Goal: Information Seeking & Learning: Compare options

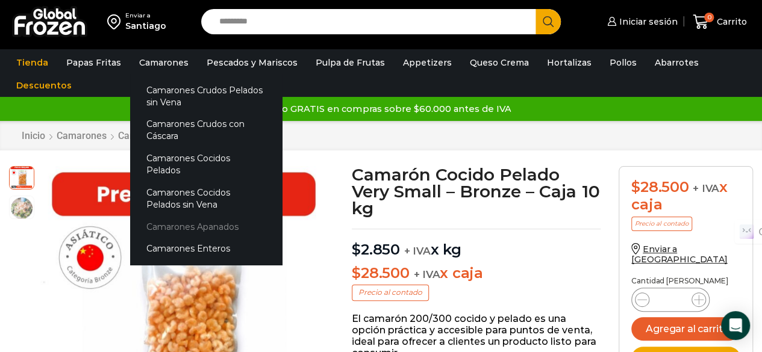
click at [186, 216] on link "Camarones Apanados" at bounding box center [206, 227] width 152 height 22
click at [202, 216] on link "Camarones Apanados" at bounding box center [206, 227] width 152 height 22
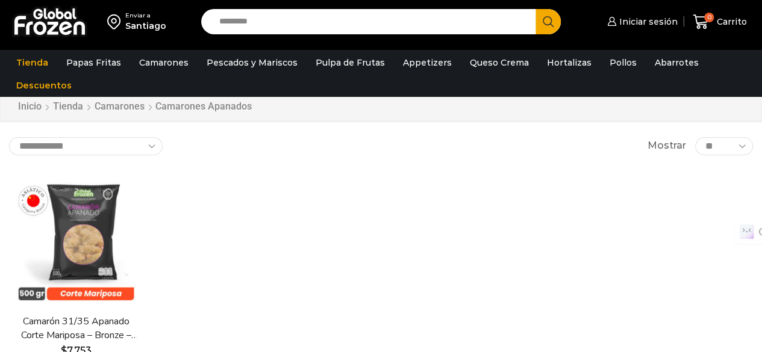
scroll to position [120, 0]
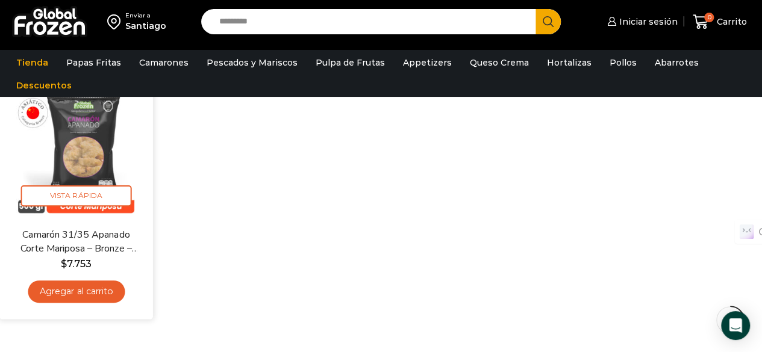
click at [92, 148] on img at bounding box center [76, 151] width 136 height 136
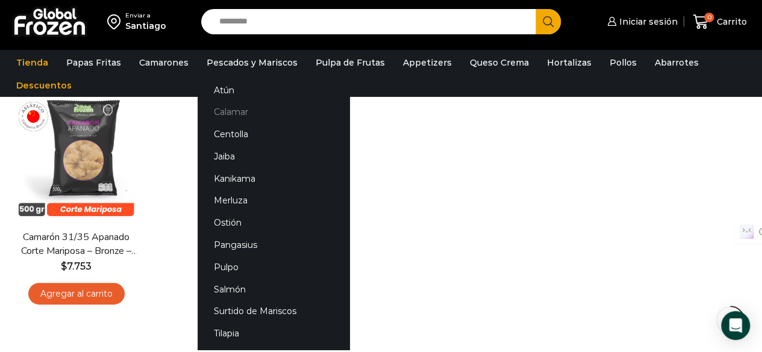
click at [235, 114] on link "Calamar" at bounding box center [274, 112] width 152 height 22
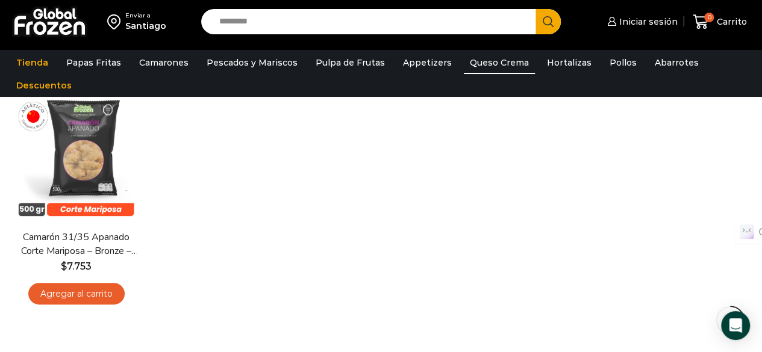
click at [496, 67] on link "Queso Crema" at bounding box center [499, 62] width 71 height 23
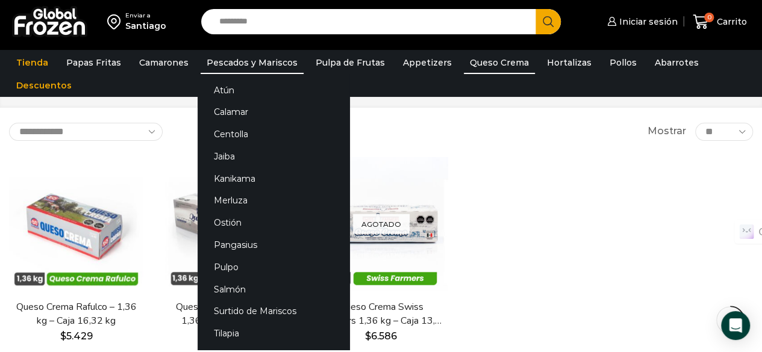
scroll to position [120, 0]
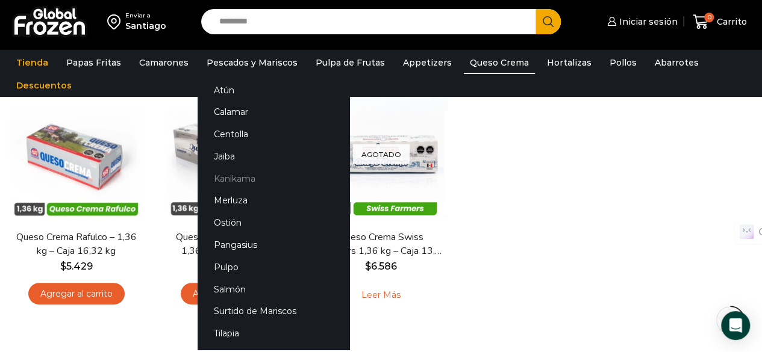
drag, startPoint x: 223, startPoint y: 176, endPoint x: 260, endPoint y: 187, distance: 38.5
click at [224, 176] on link "Kanikama" at bounding box center [274, 178] width 152 height 22
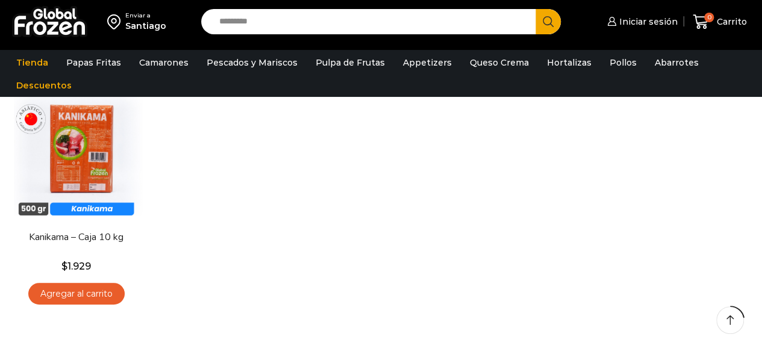
scroll to position [120, 0]
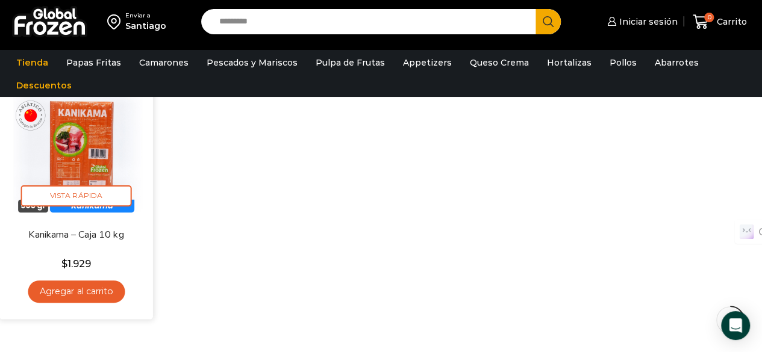
click at [87, 169] on img at bounding box center [76, 151] width 136 height 136
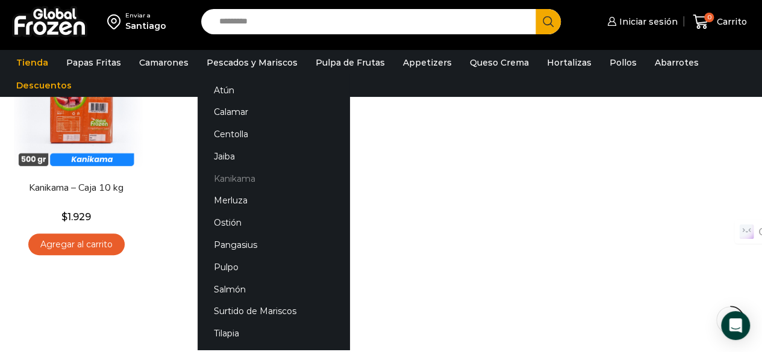
scroll to position [181, 0]
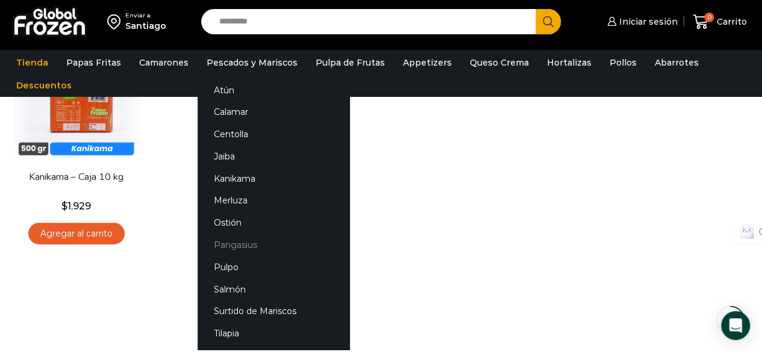
click at [225, 249] on link "Pangasius" at bounding box center [274, 245] width 152 height 22
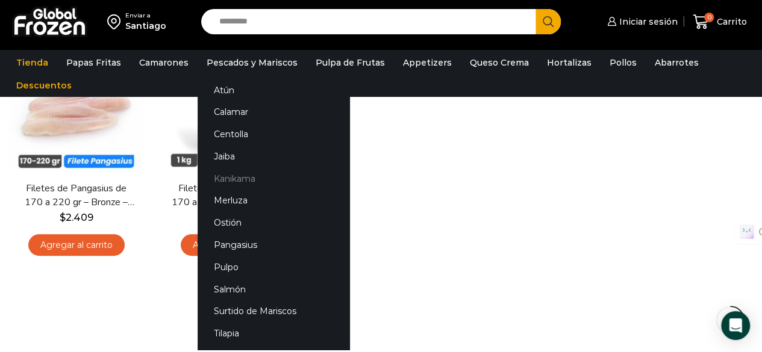
scroll to position [181, 0]
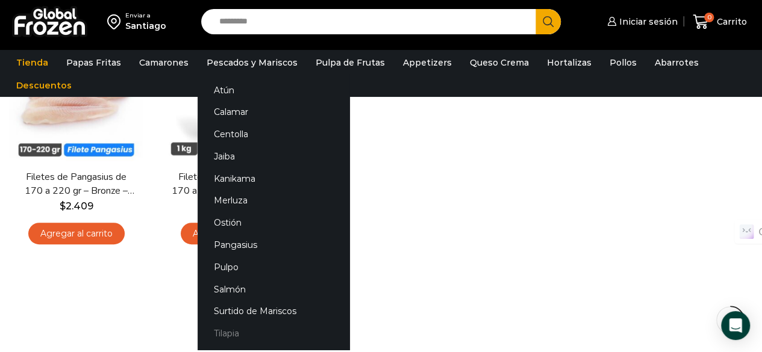
click at [246, 331] on link "Tilapia" at bounding box center [274, 334] width 152 height 22
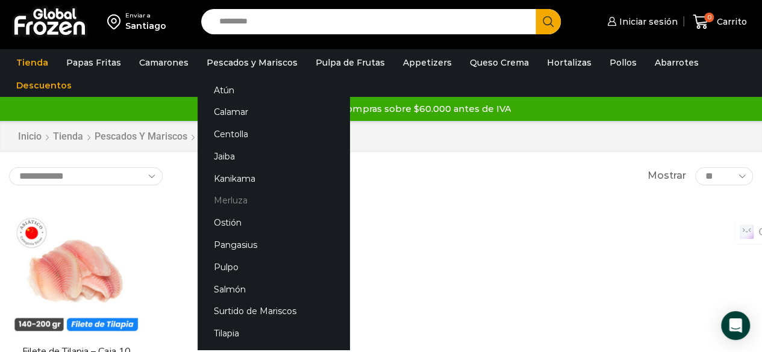
click at [228, 201] on link "Merluza" at bounding box center [274, 201] width 152 height 22
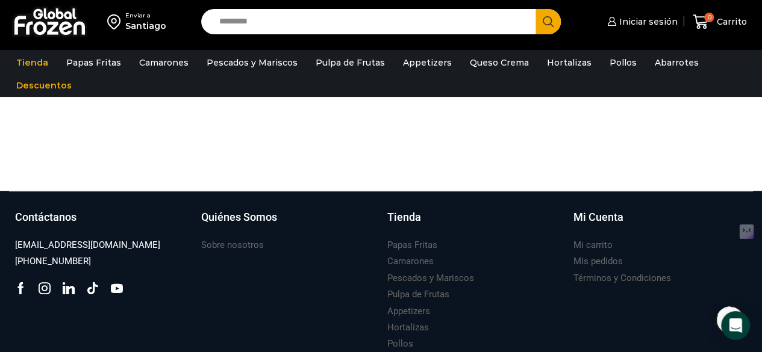
scroll to position [361, 0]
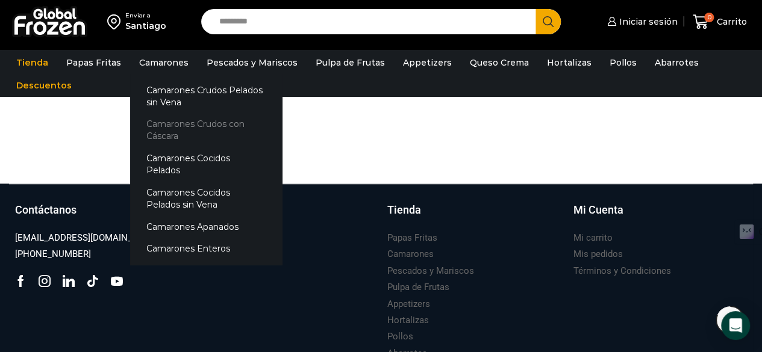
click at [150, 133] on link "Camarones Crudos con Cáscara" at bounding box center [206, 130] width 152 height 34
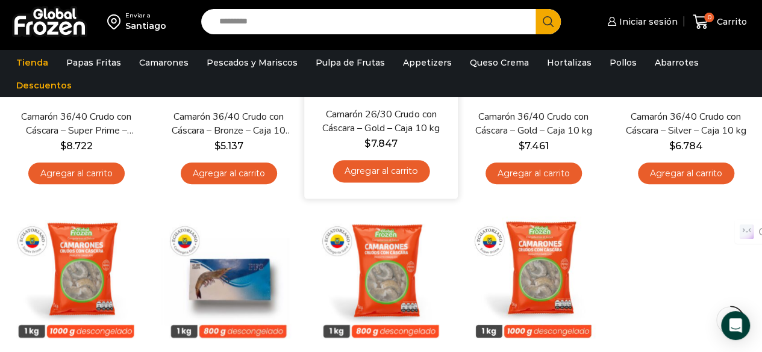
scroll to position [301, 0]
